Goal: Check status: Check status

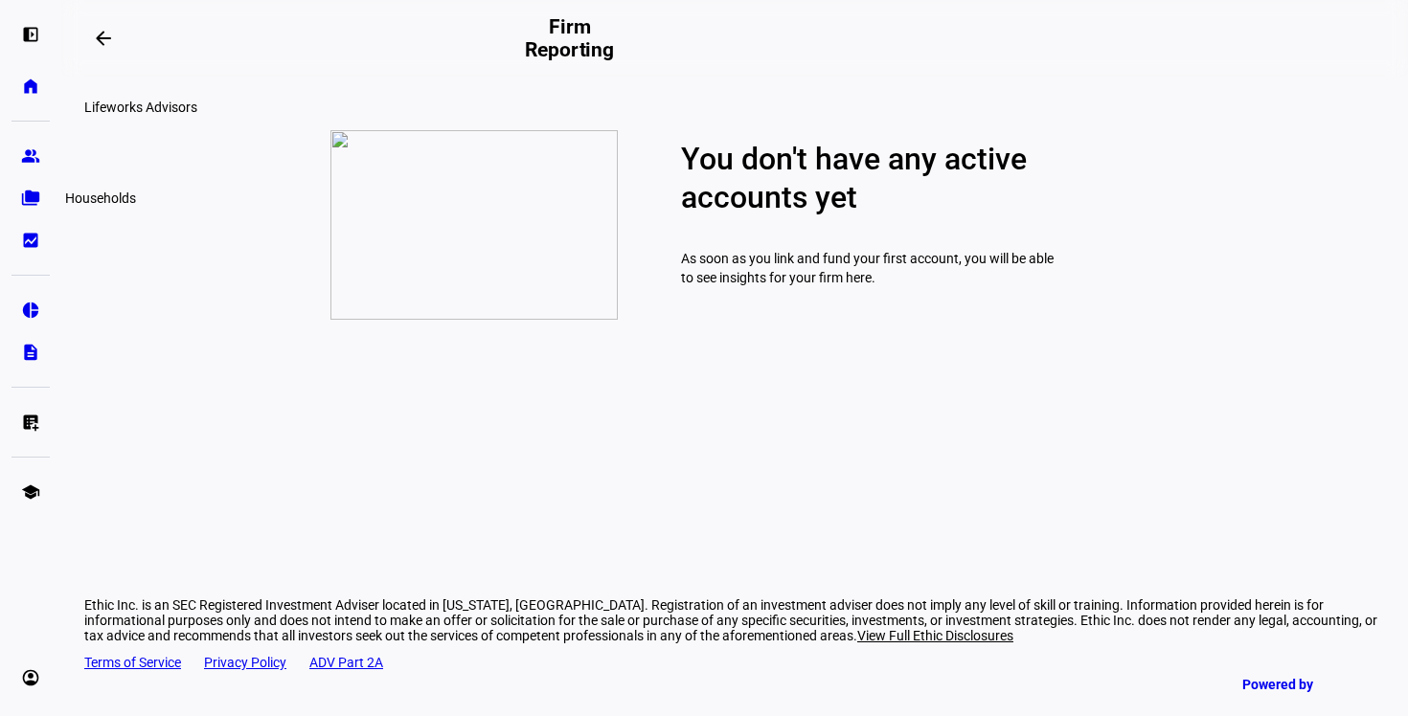
click at [29, 187] on link "folder_copy Households" at bounding box center [30, 198] width 38 height 38
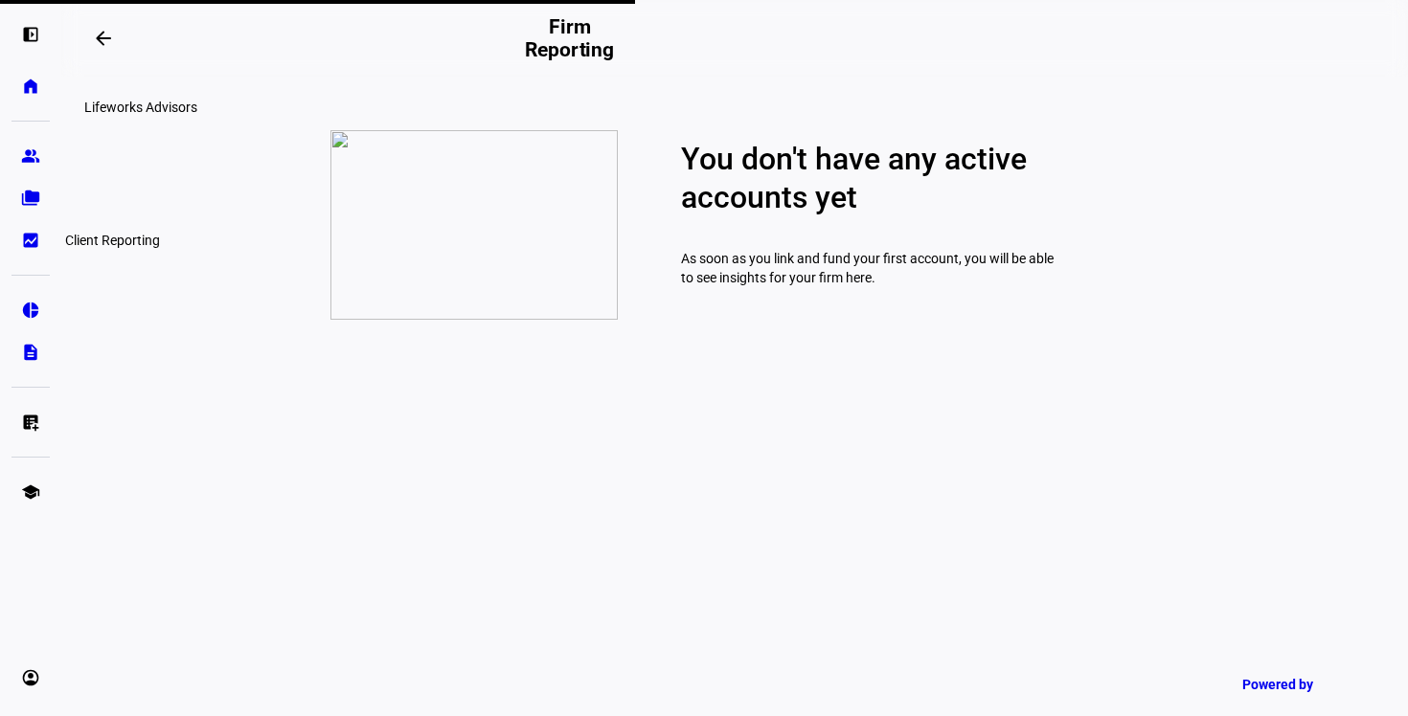
click at [31, 251] on link "bid_landscape Client Reporting" at bounding box center [30, 240] width 38 height 38
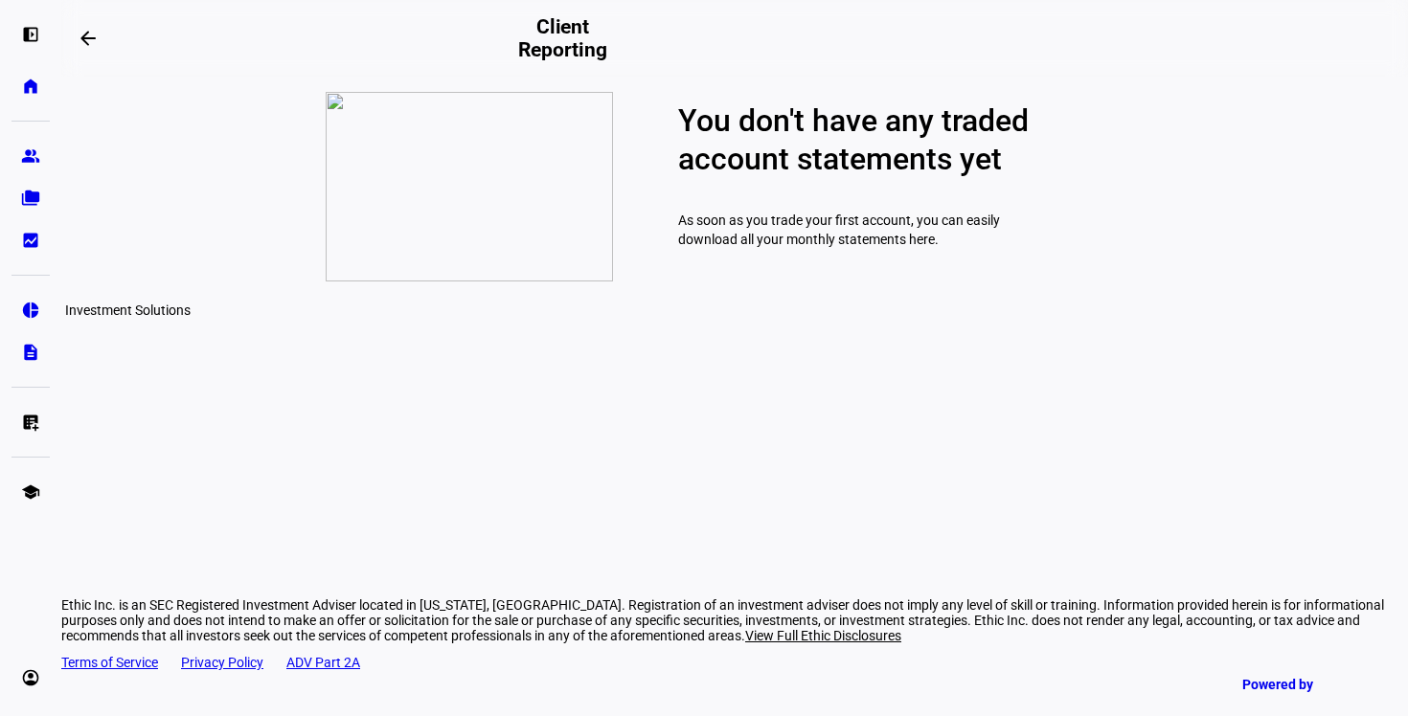
click at [31, 314] on eth-mat-symbol "pie_chart" at bounding box center [30, 310] width 19 height 19
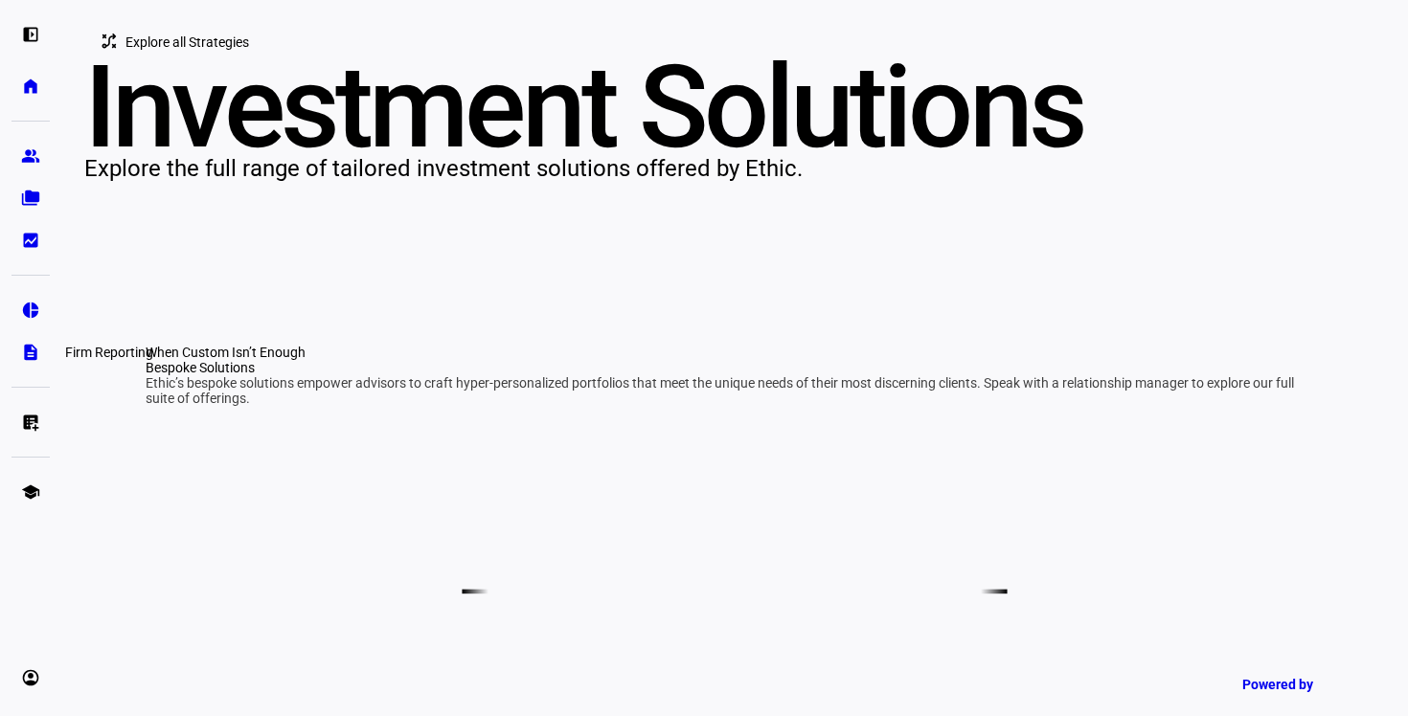
click at [29, 357] on eth-mat-symbol "description" at bounding box center [30, 352] width 19 height 19
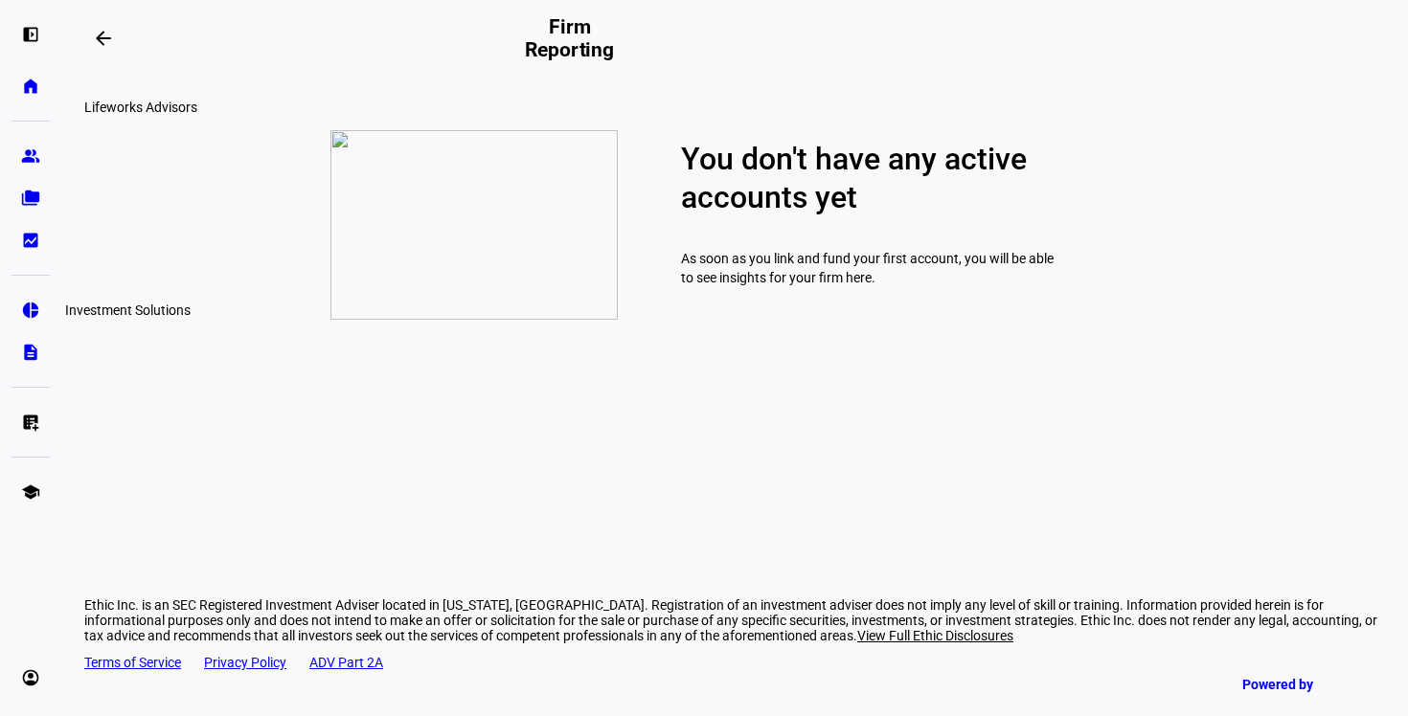
click at [38, 303] on eth-mat-symbol "pie_chart" at bounding box center [30, 310] width 19 height 19
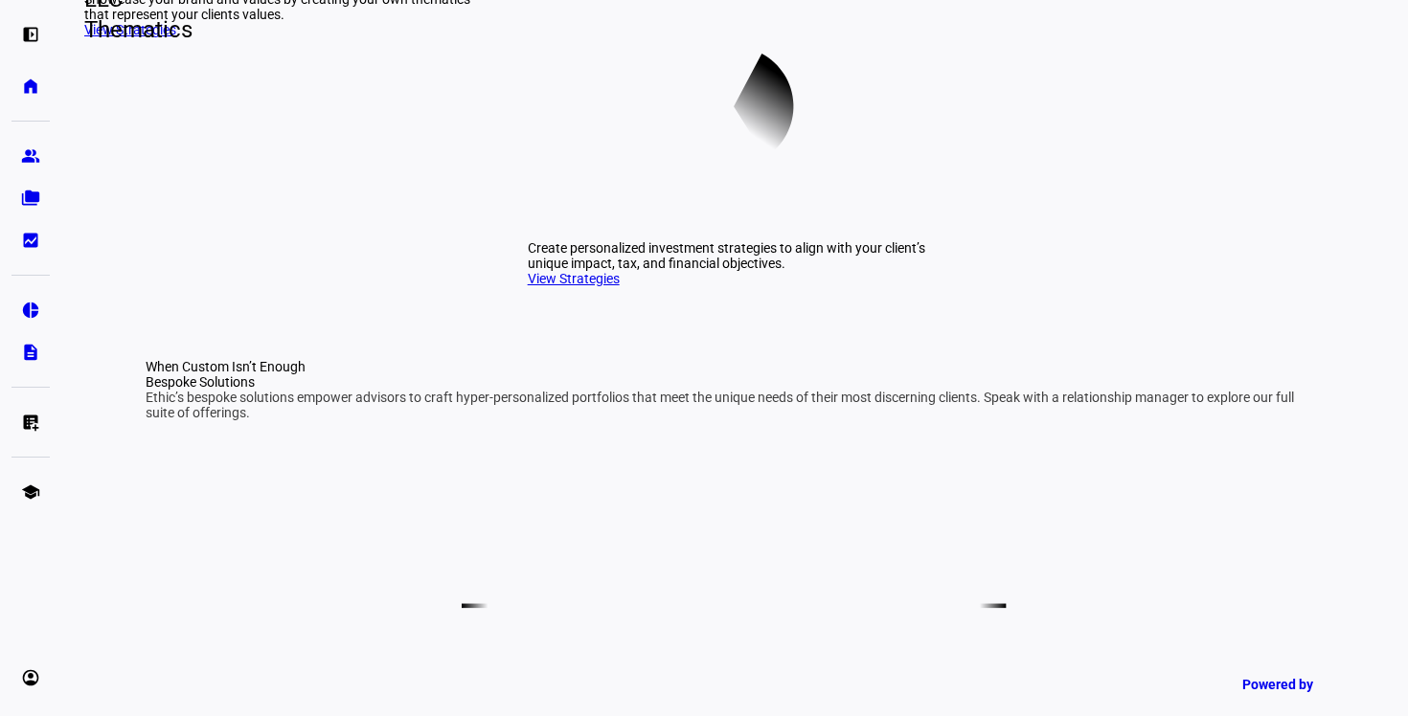
scroll to position [758, 0]
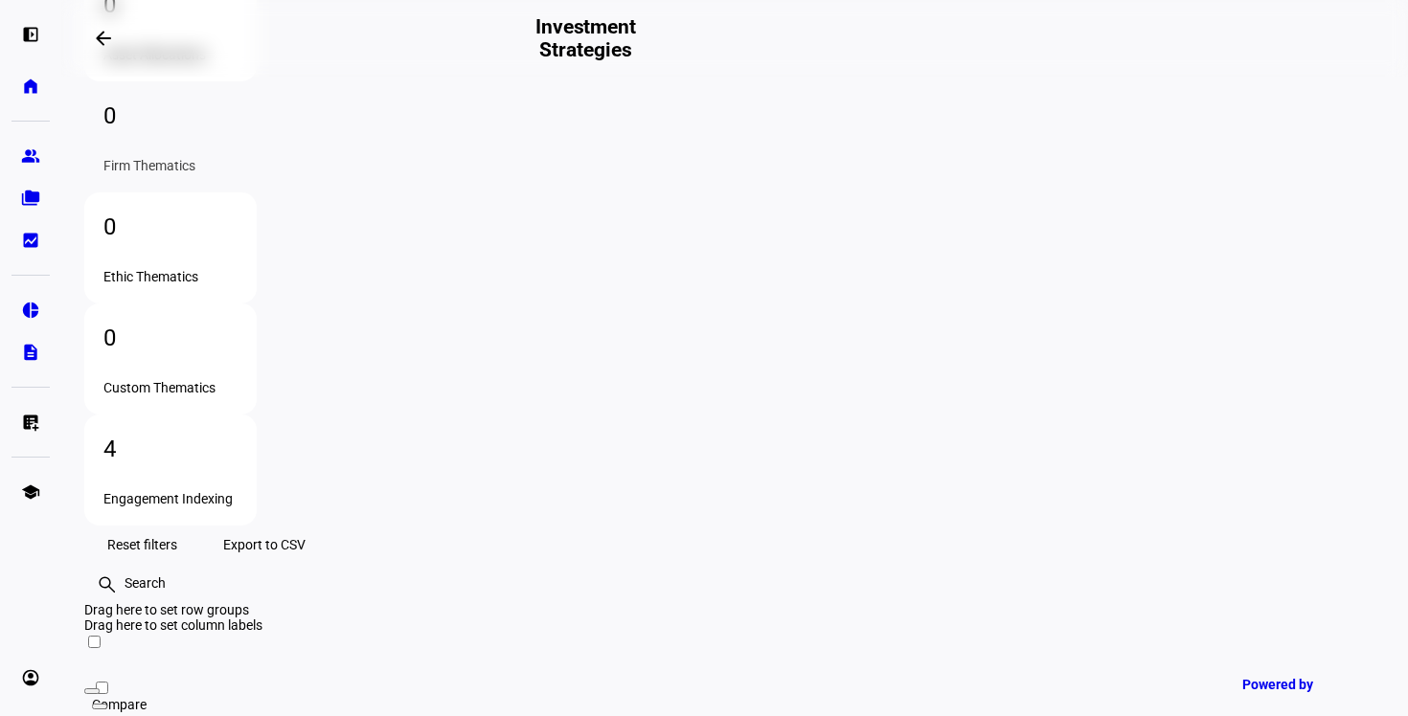
scroll to position [237, 0]
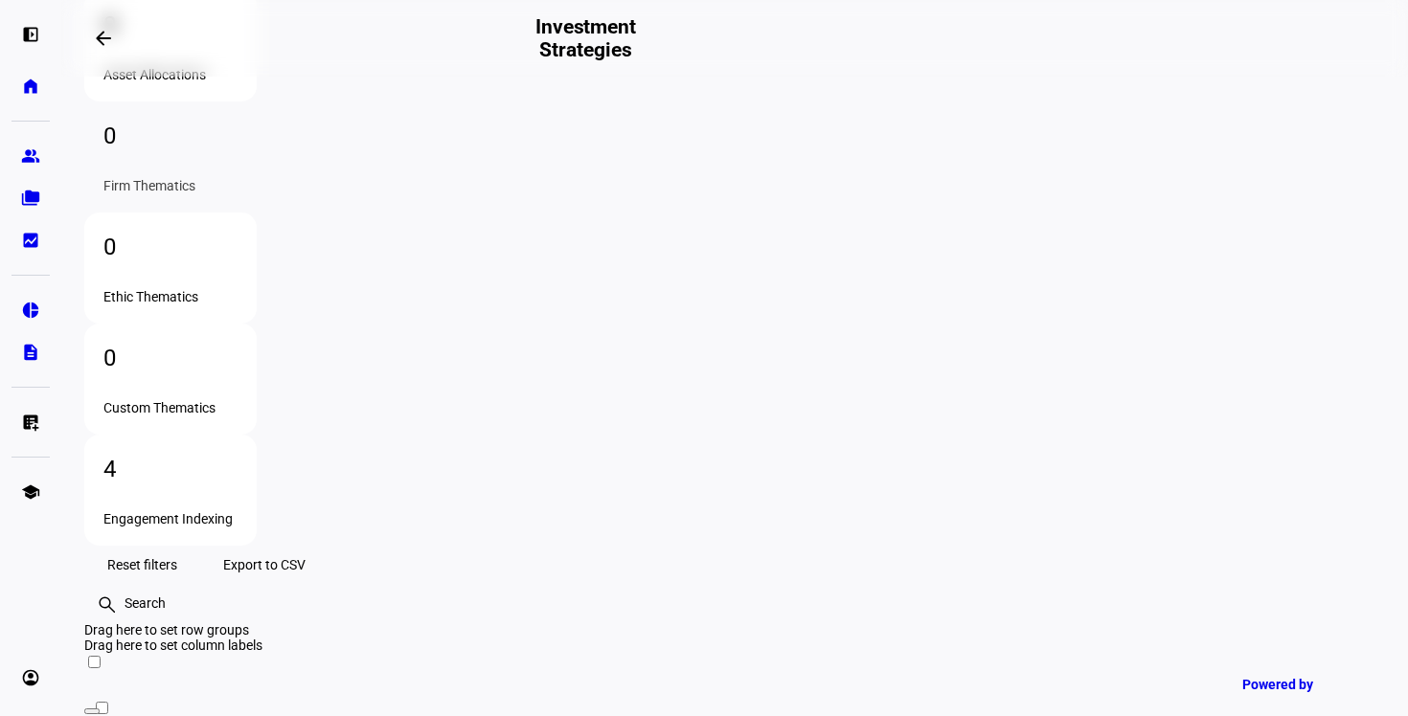
click at [257, 435] on div "4 Engagement Indexing" at bounding box center [170, 490] width 172 height 111
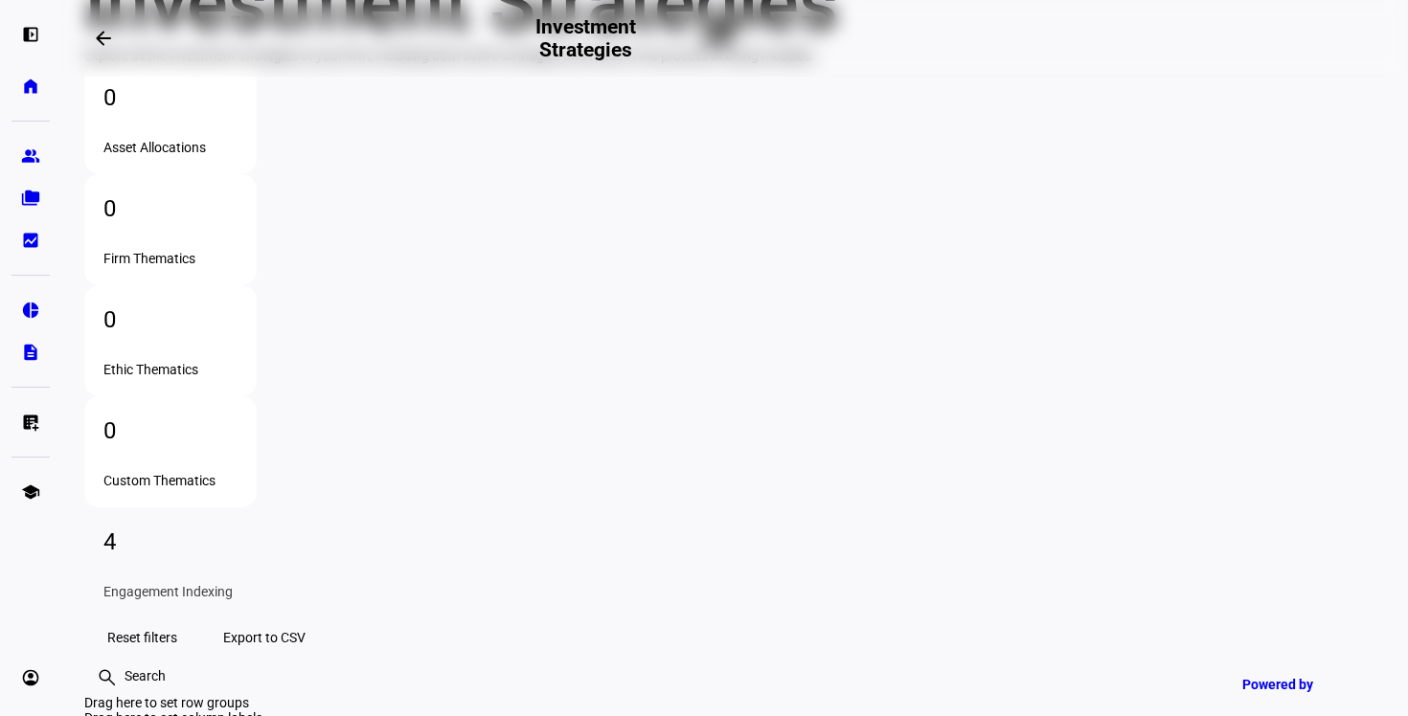
scroll to position [0, 0]
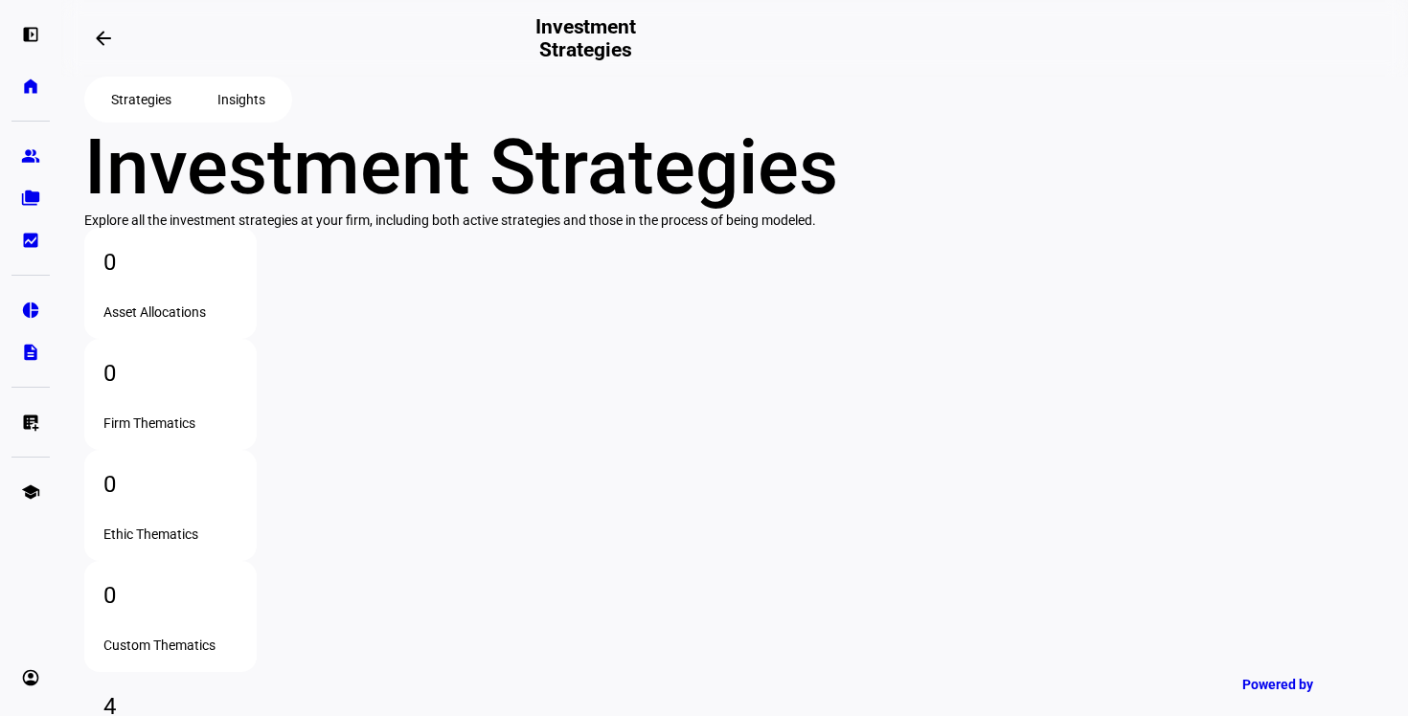
click at [27, 365] on link "description Firm Reporting" at bounding box center [30, 352] width 38 height 38
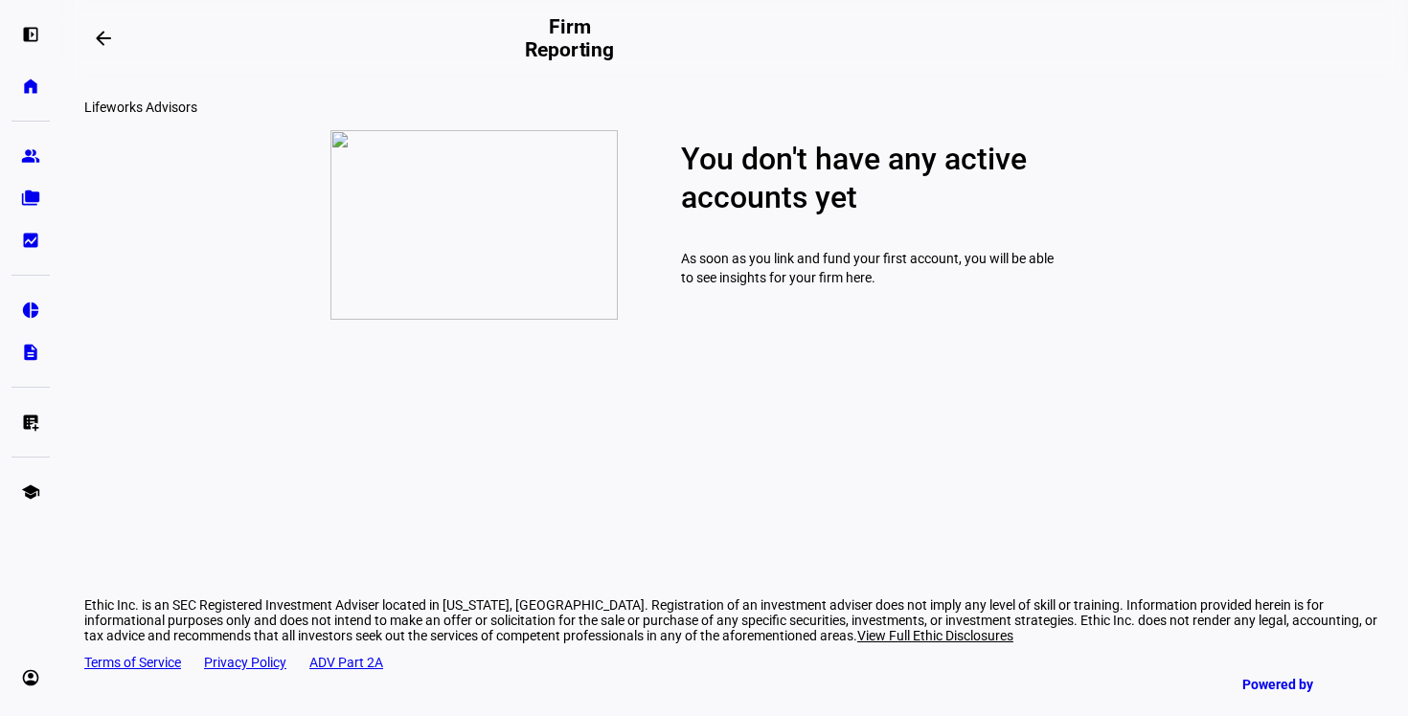
click at [23, 260] on div "left_panel_open home Home Advisors group Prospects folder_copy Households bid_l…" at bounding box center [30, 358] width 61 height 716
click at [21, 249] on eth-mat-symbol "bid_landscape" at bounding box center [30, 240] width 19 height 19
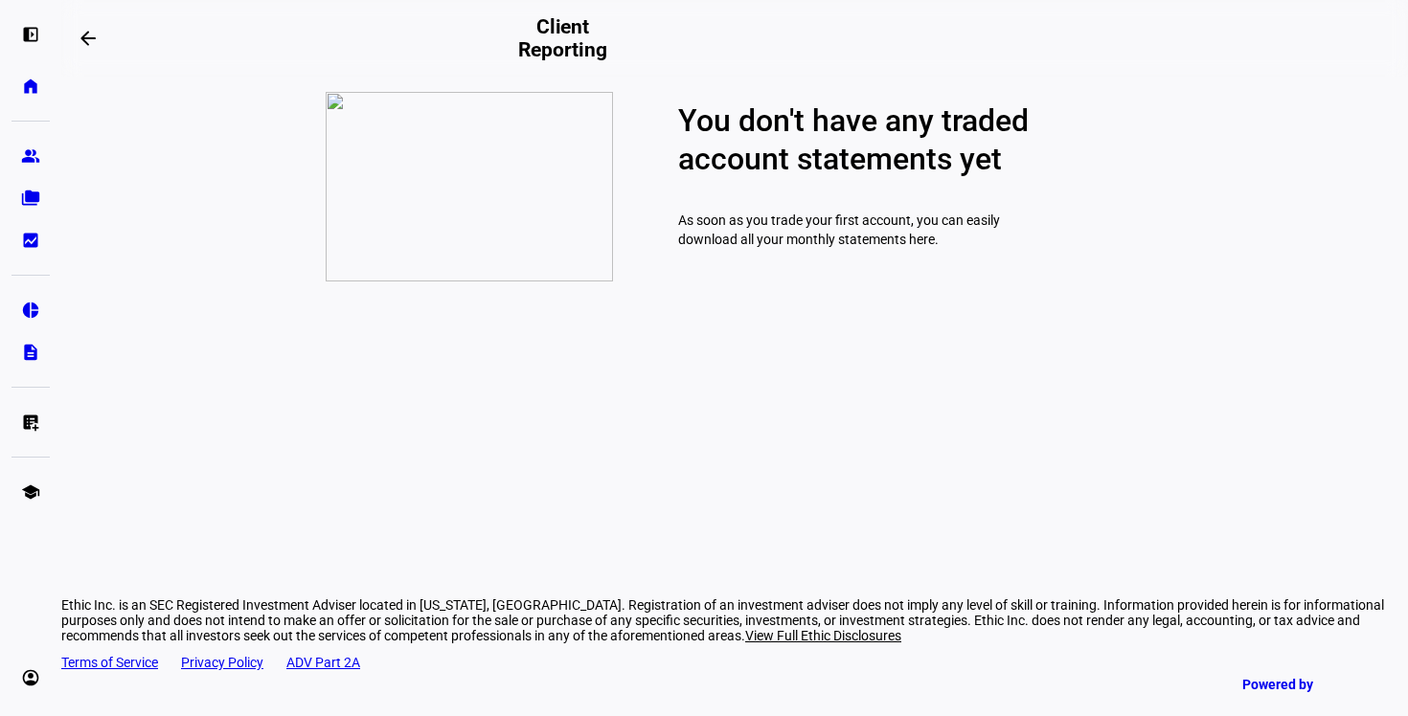
click at [30, 177] on ul "group Prospects folder_copy Households bid_landscape Client Reporting" at bounding box center [30, 198] width 38 height 123
click at [32, 148] on eth-mat-symbol "group" at bounding box center [30, 156] width 19 height 19
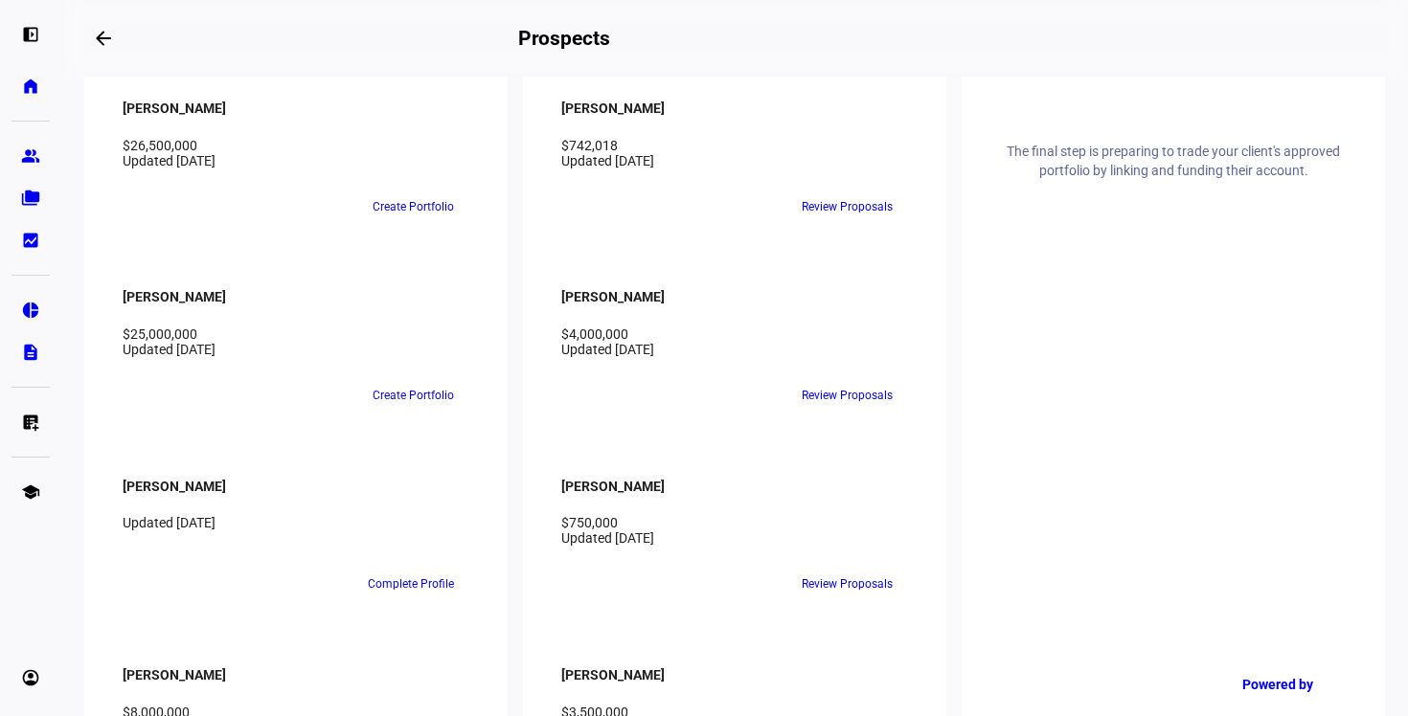
scroll to position [2204, 0]
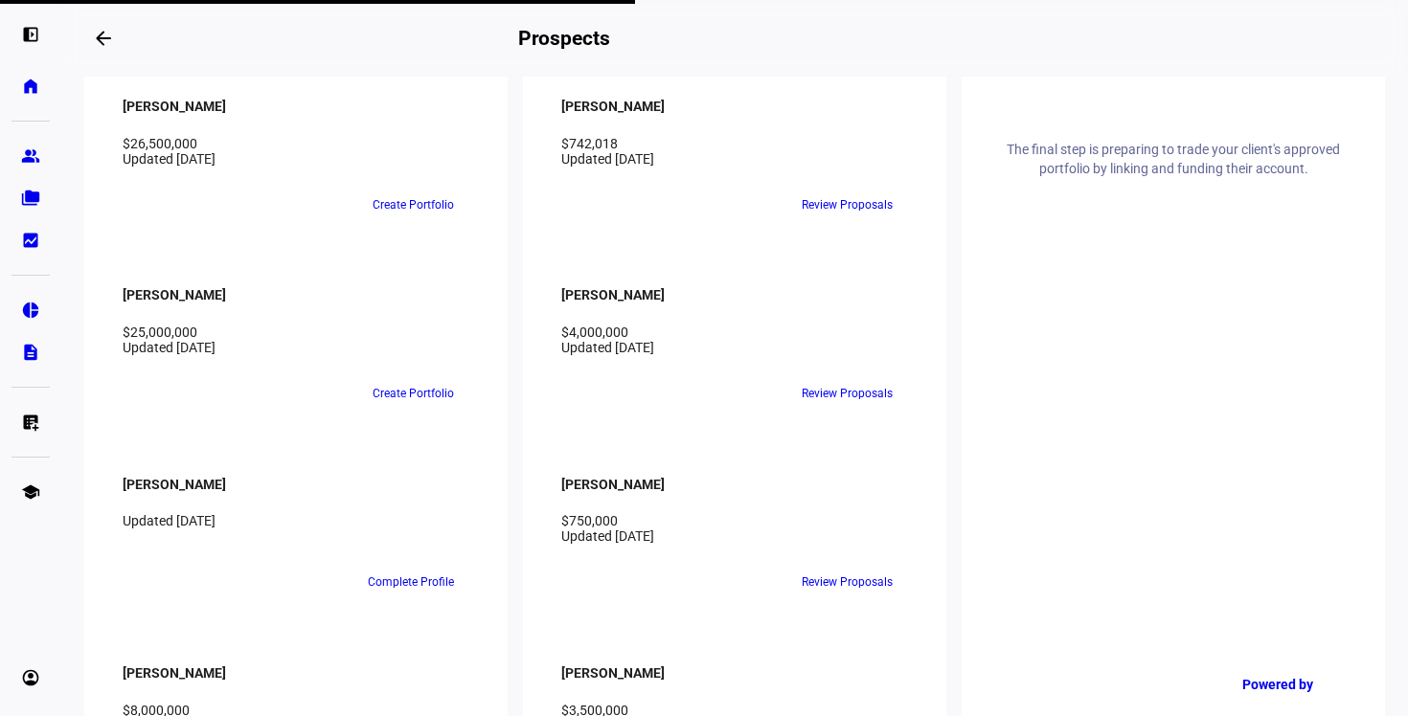
scroll to position [2130, 0]
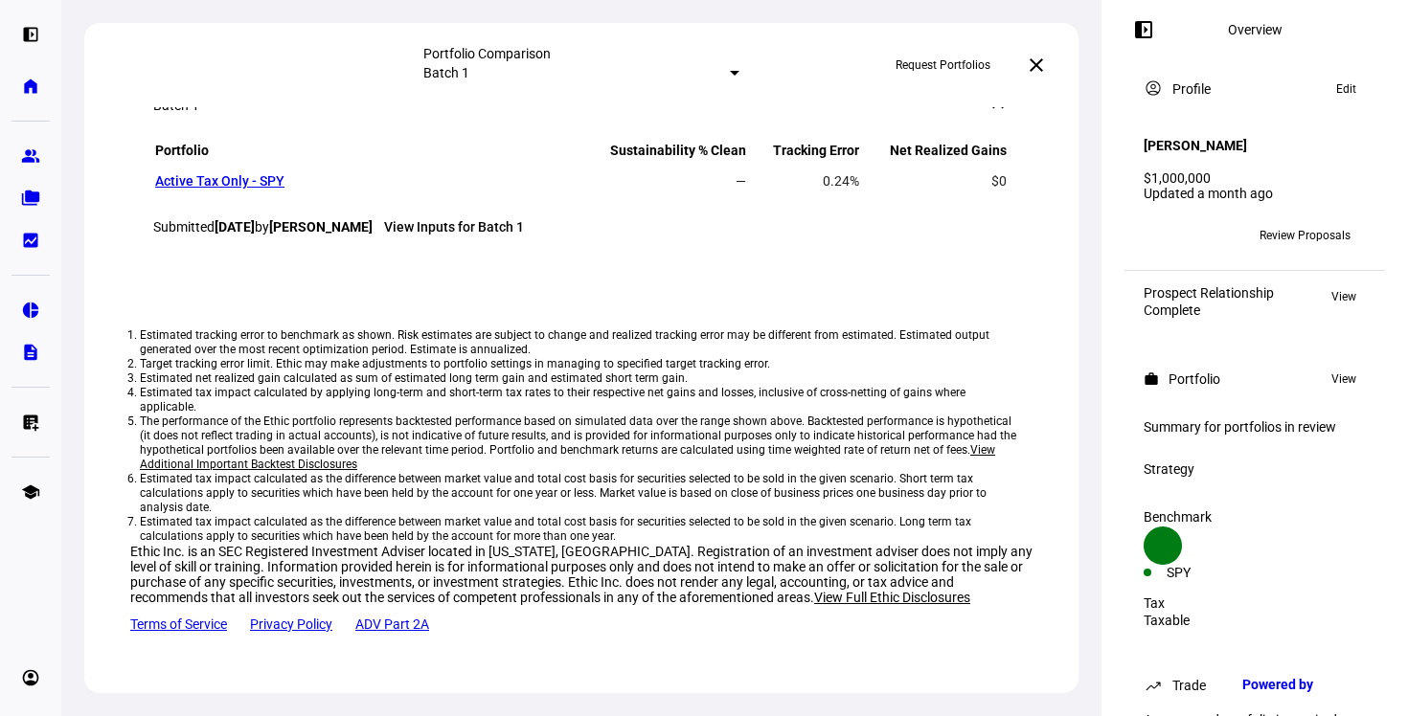
scroll to position [1550, 0]
click at [194, 194] on td "Active Tax Only - SPY" at bounding box center [366, 181] width 423 height 27
click at [196, 189] on link "Active Tax Only - SPY" at bounding box center [219, 180] width 129 height 15
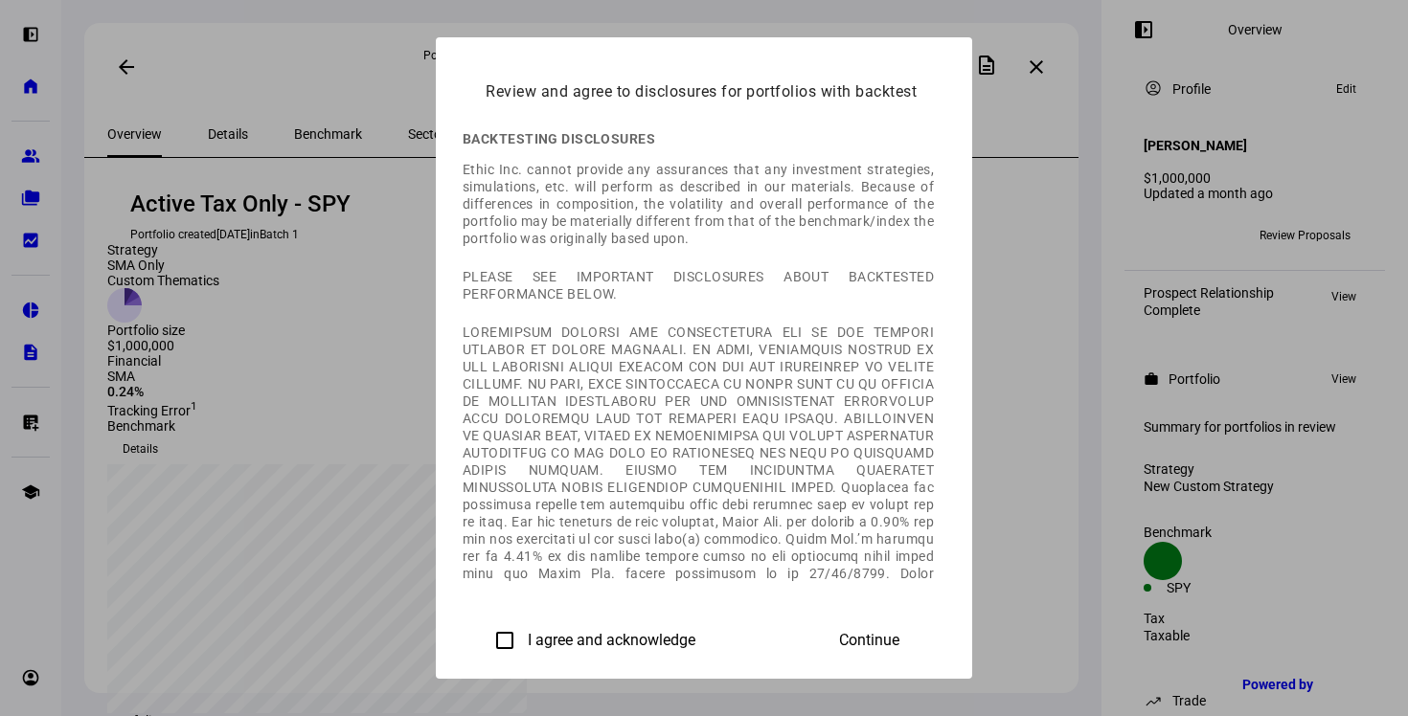
click at [524, 644] on label "I agree and acknowledge" at bounding box center [609, 640] width 171 height 17
click at [486, 644] on input "I agree and acknowledge" at bounding box center [505, 641] width 38 height 38
checkbox input "true"
click at [899, 641] on span "Continue" at bounding box center [869, 640] width 60 height 17
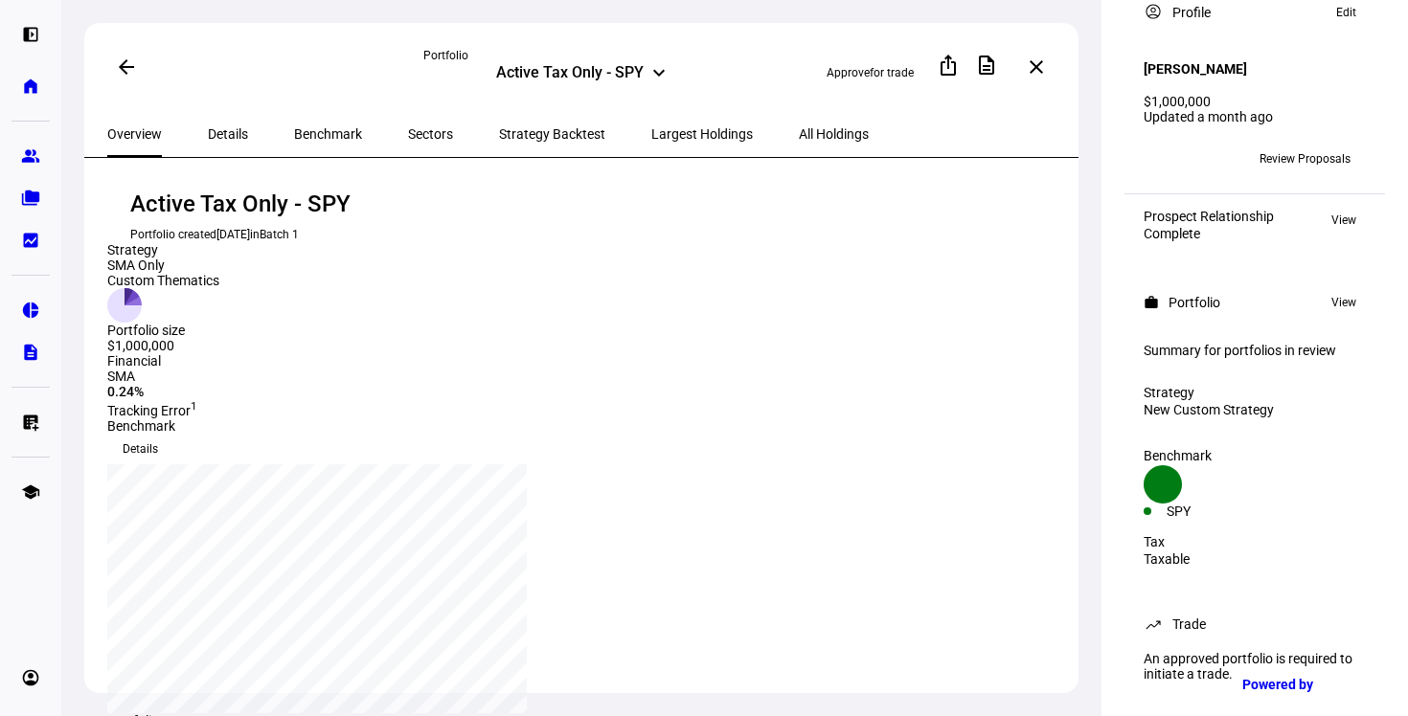
scroll to position [32, 0]
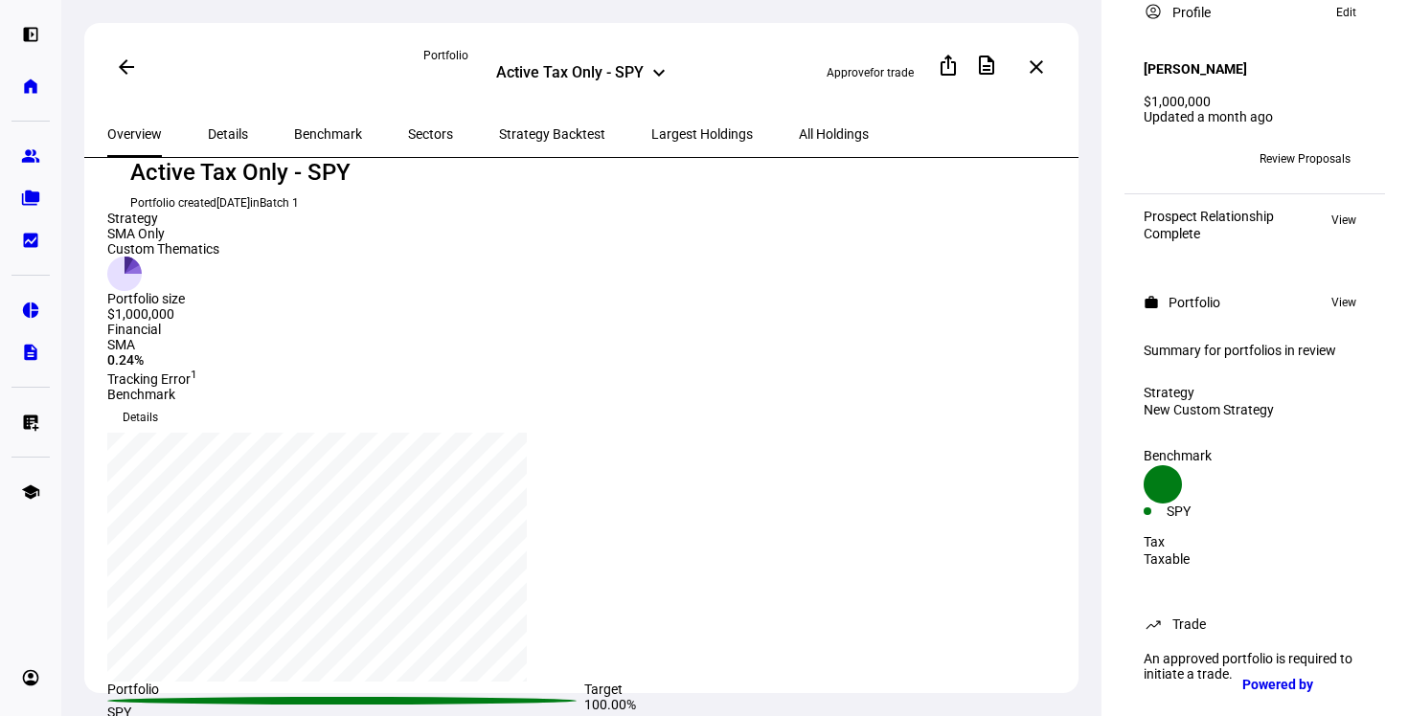
click at [799, 147] on span "All Holdings" at bounding box center [834, 134] width 70 height 46
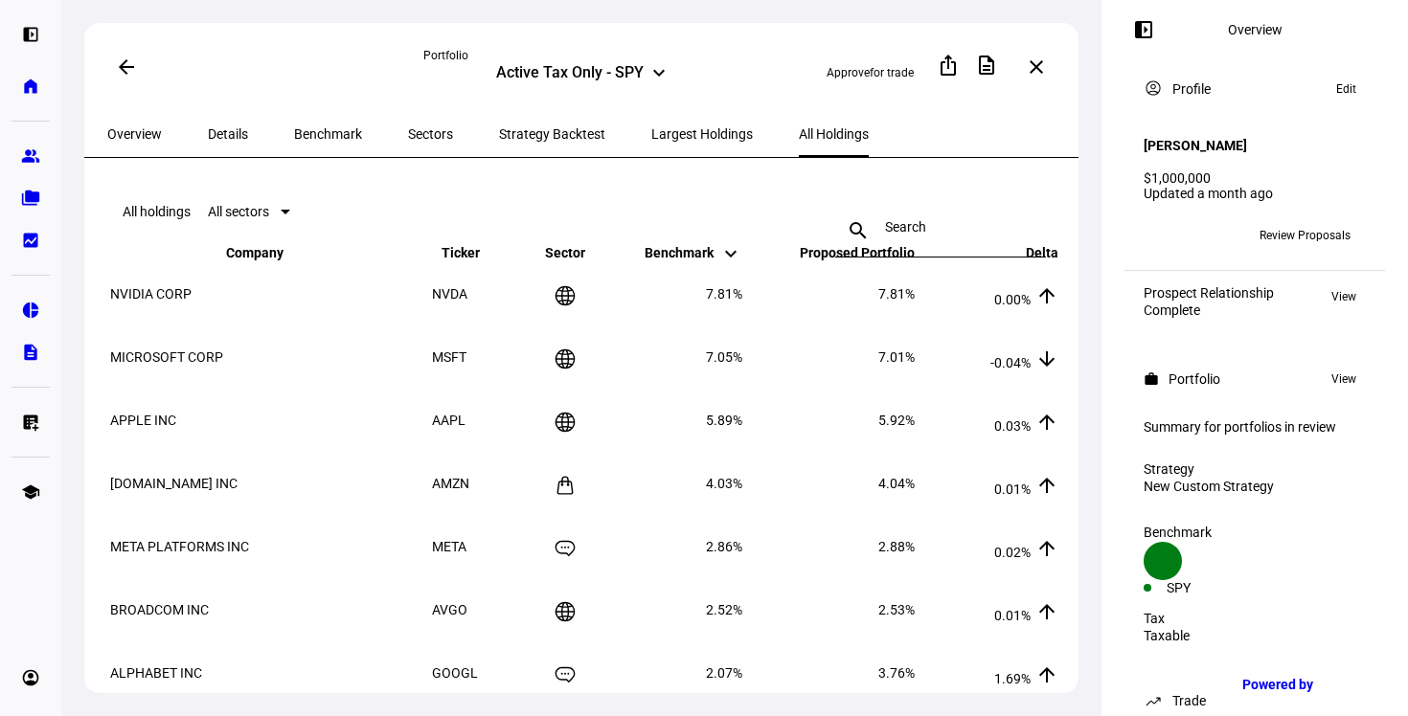
drag, startPoint x: 1150, startPoint y: 165, endPoint x: 1211, endPoint y: 162, distance: 61.4
click at [1212, 170] on div "$1,000,000" at bounding box center [1254, 177] width 222 height 15
